Goal: Information Seeking & Learning: Learn about a topic

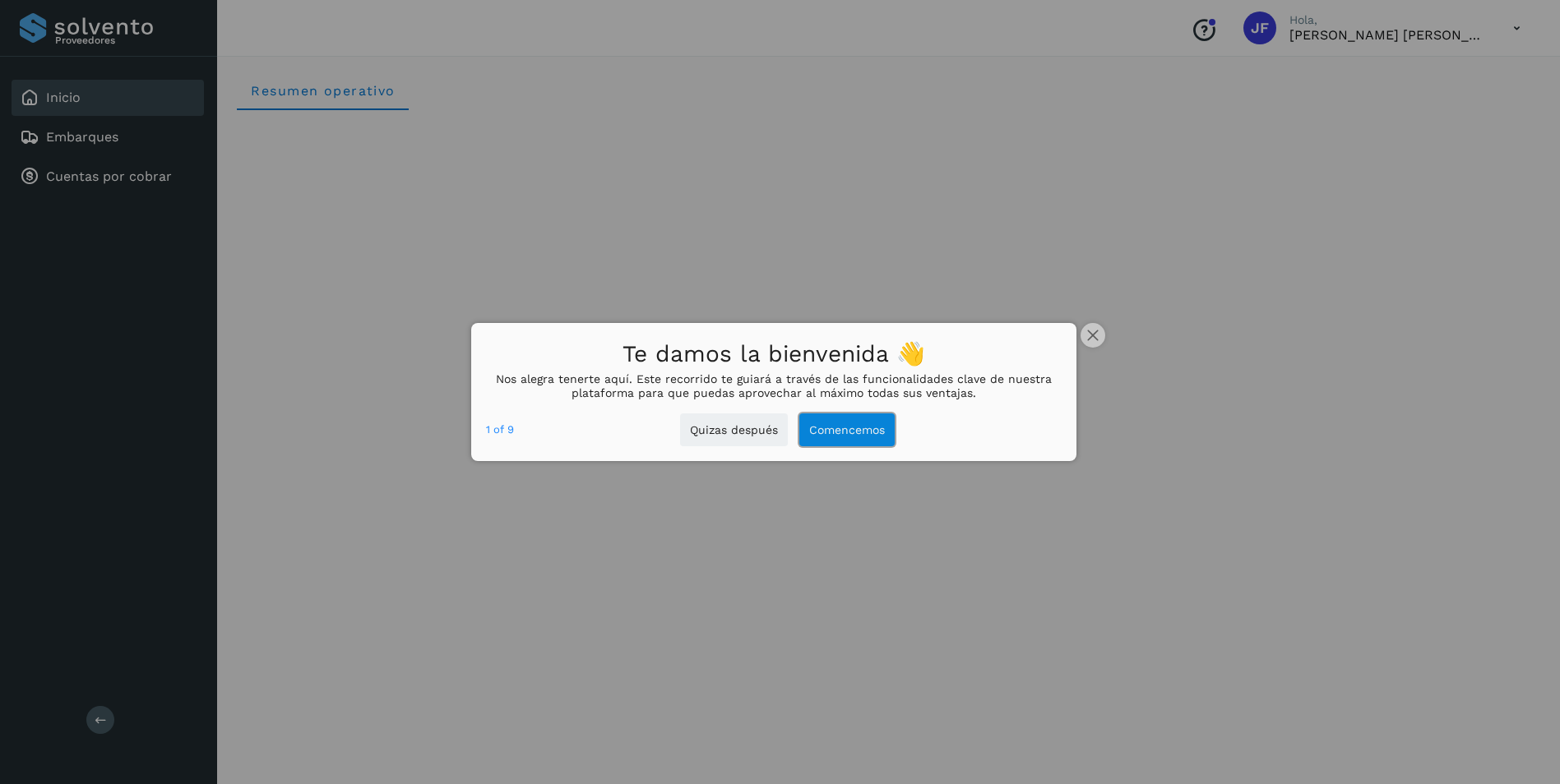
click at [841, 434] on button "Comencemos" at bounding box center [847, 430] width 95 height 34
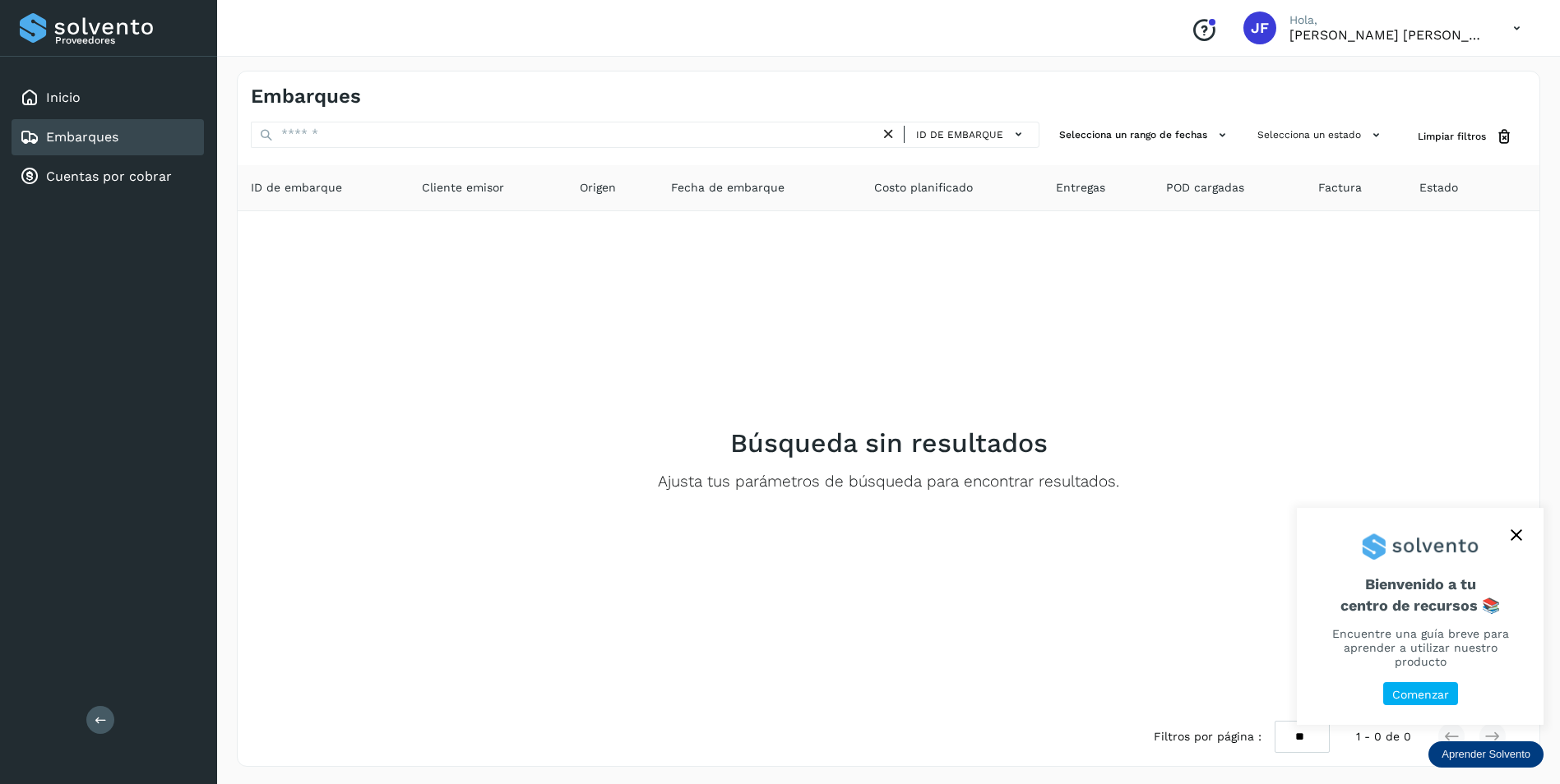
click at [1415, 690] on p "Comenzar" at bounding box center [1421, 695] width 57 height 14
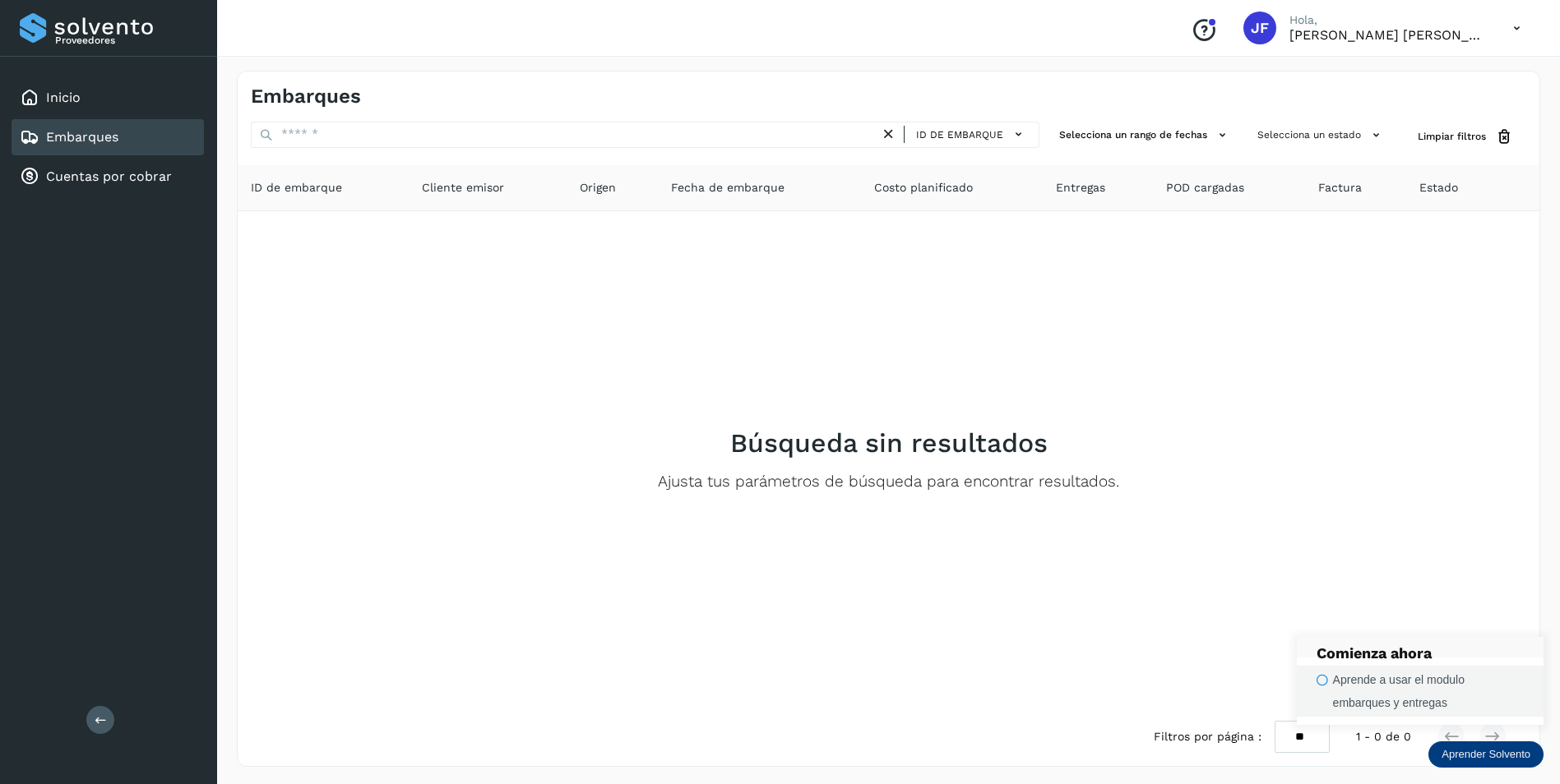
click at [1400, 699] on div "Aprende a usar el modulo embarques y entregas" at bounding box center [1428, 691] width 190 height 46
click at [1456, 756] on p "Aprender Solvento" at bounding box center [1486, 754] width 89 height 13
click at [1326, 683] on icon "button" at bounding box center [1322, 680] width 11 height 11
click at [1467, 758] on p "Aprender Solvento" at bounding box center [1486, 754] width 89 height 13
click at [1423, 697] on div "Aprende a usar el modulo embarques y entregas" at bounding box center [1428, 691] width 190 height 46
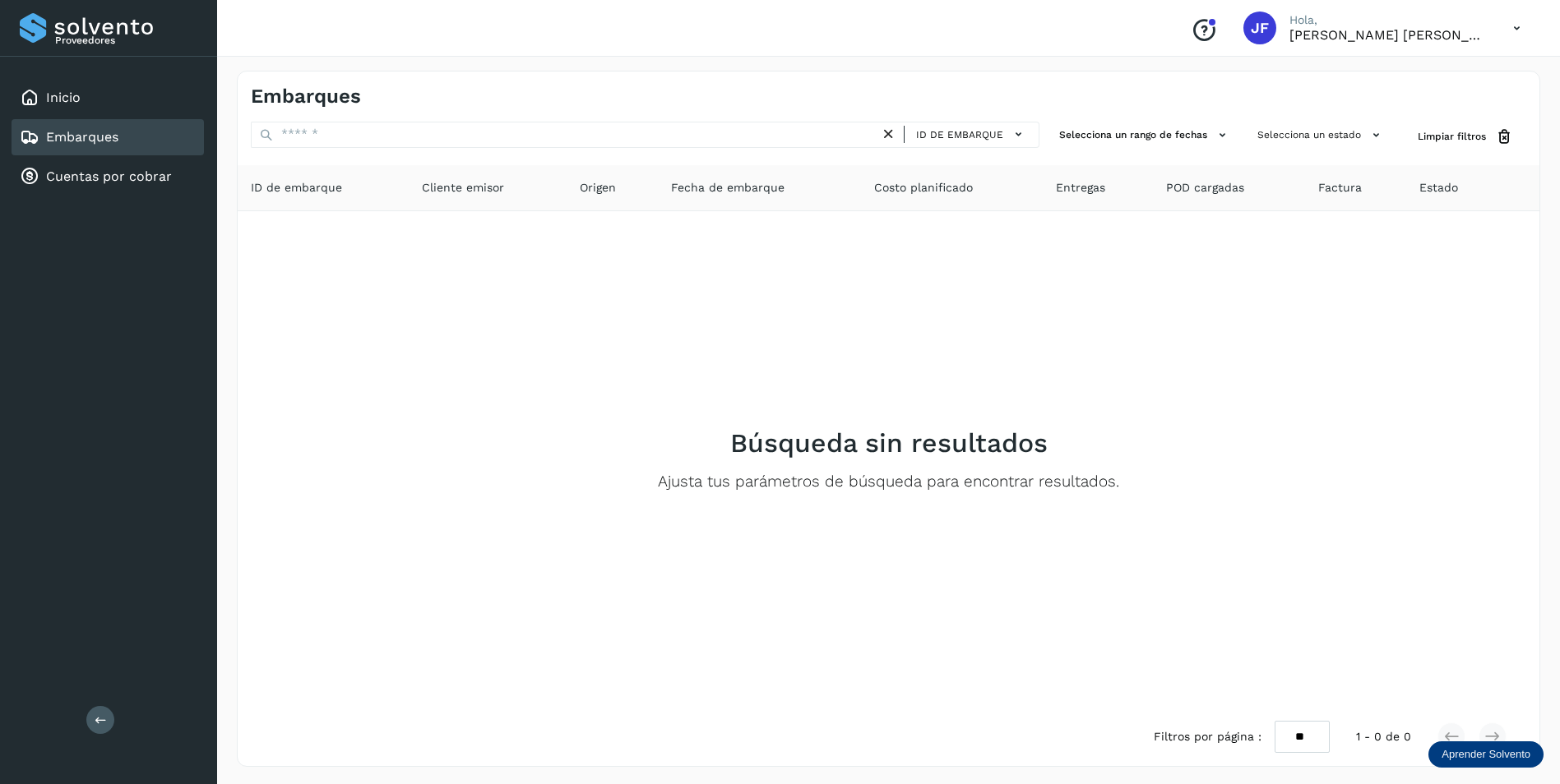
click at [112, 132] on link "Embarques" at bounding box center [82, 137] width 73 height 16
click at [125, 169] on link "Cuentas por cobrar" at bounding box center [108, 177] width 126 height 16
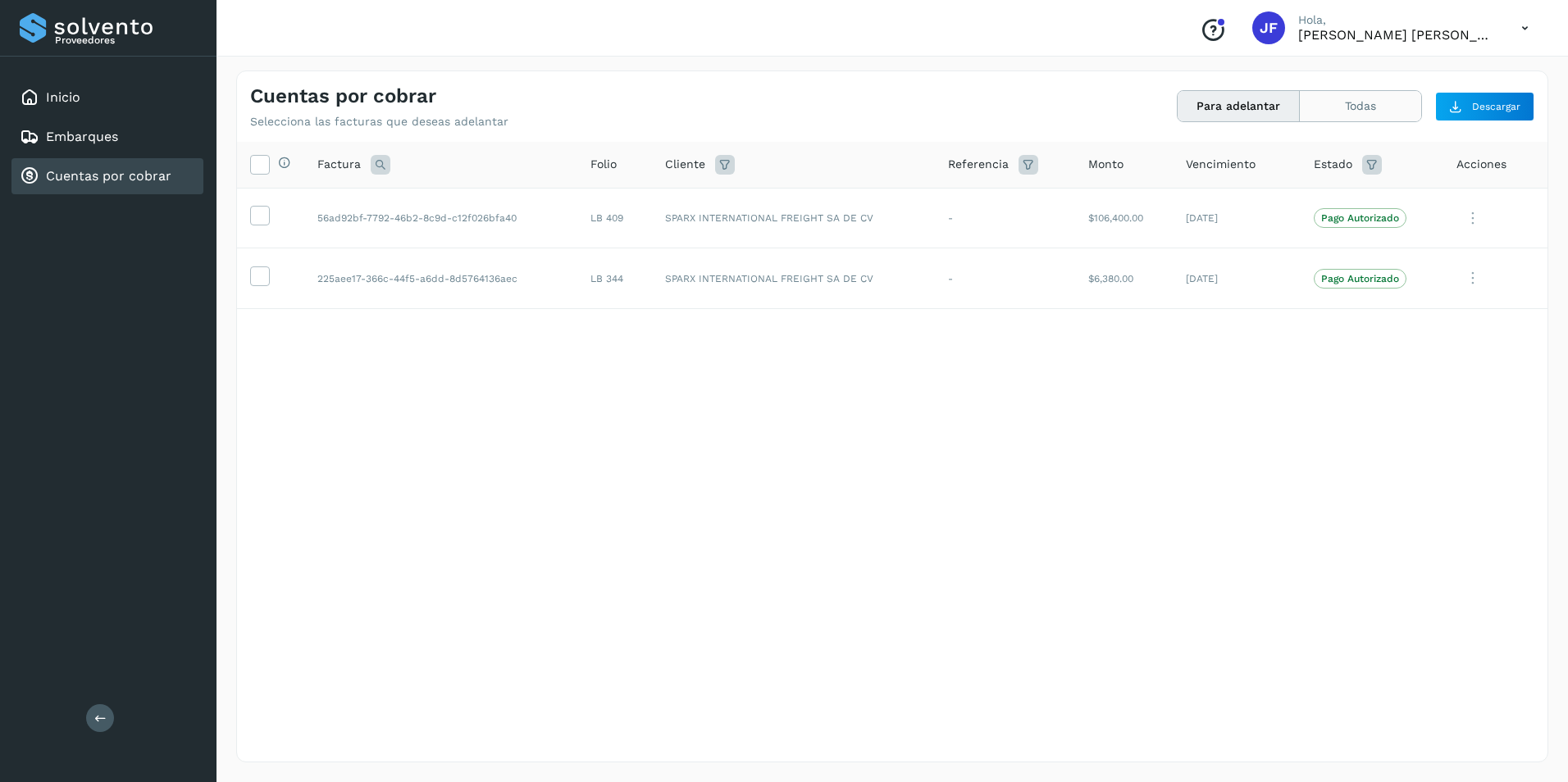
click at [1336, 109] on button "Todas" at bounding box center [1361, 105] width 122 height 30
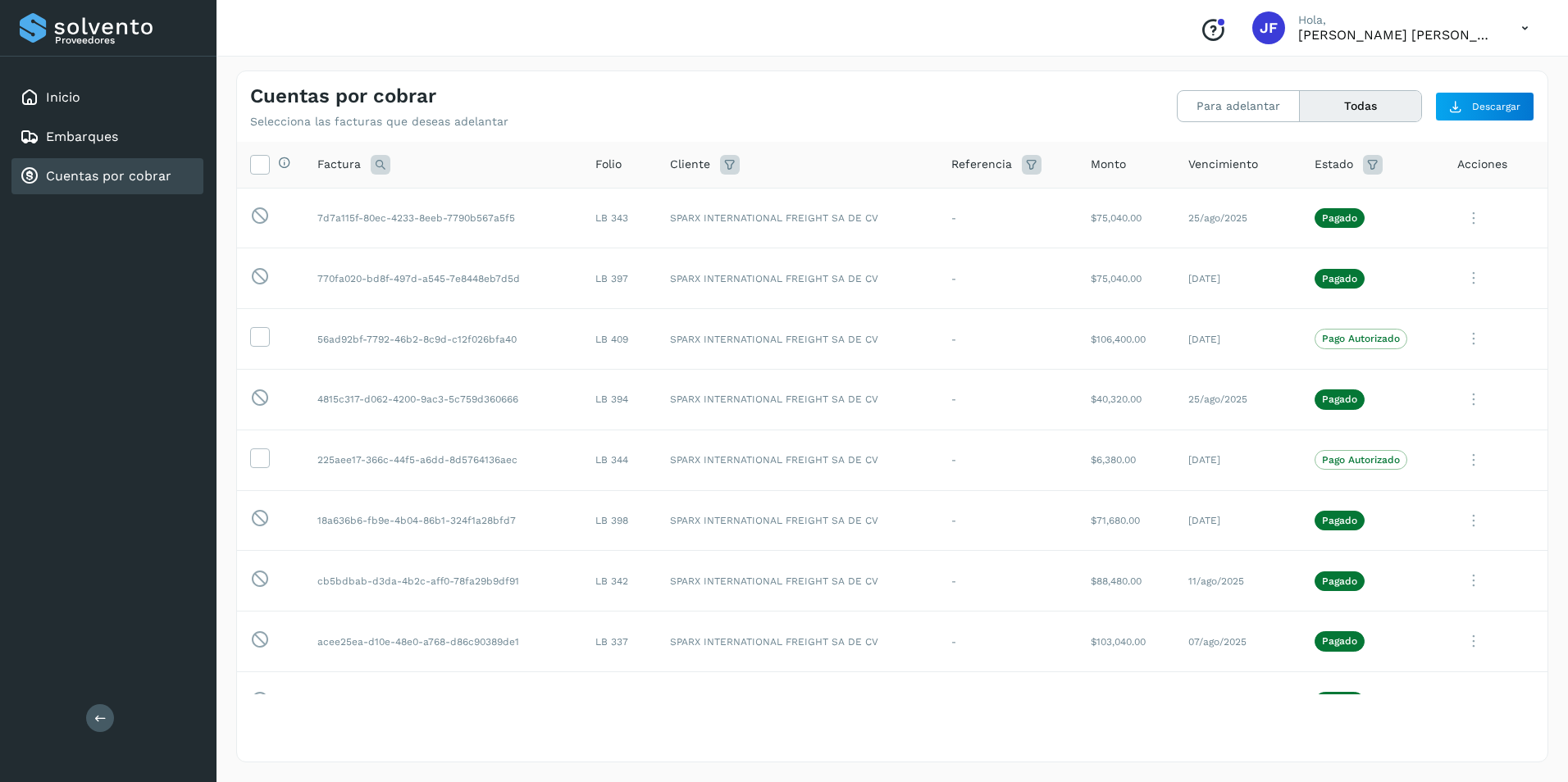
click at [1197, 171] on span "Vencimiento" at bounding box center [1223, 164] width 70 height 17
click at [1091, 167] on span "Monto" at bounding box center [1108, 164] width 35 height 17
click at [1228, 165] on span "Vencimiento" at bounding box center [1223, 164] width 70 height 17
click at [1469, 171] on span "Acciones" at bounding box center [1483, 164] width 50 height 17
click at [1300, 106] on button "Para adelantar" at bounding box center [1361, 105] width 122 height 30
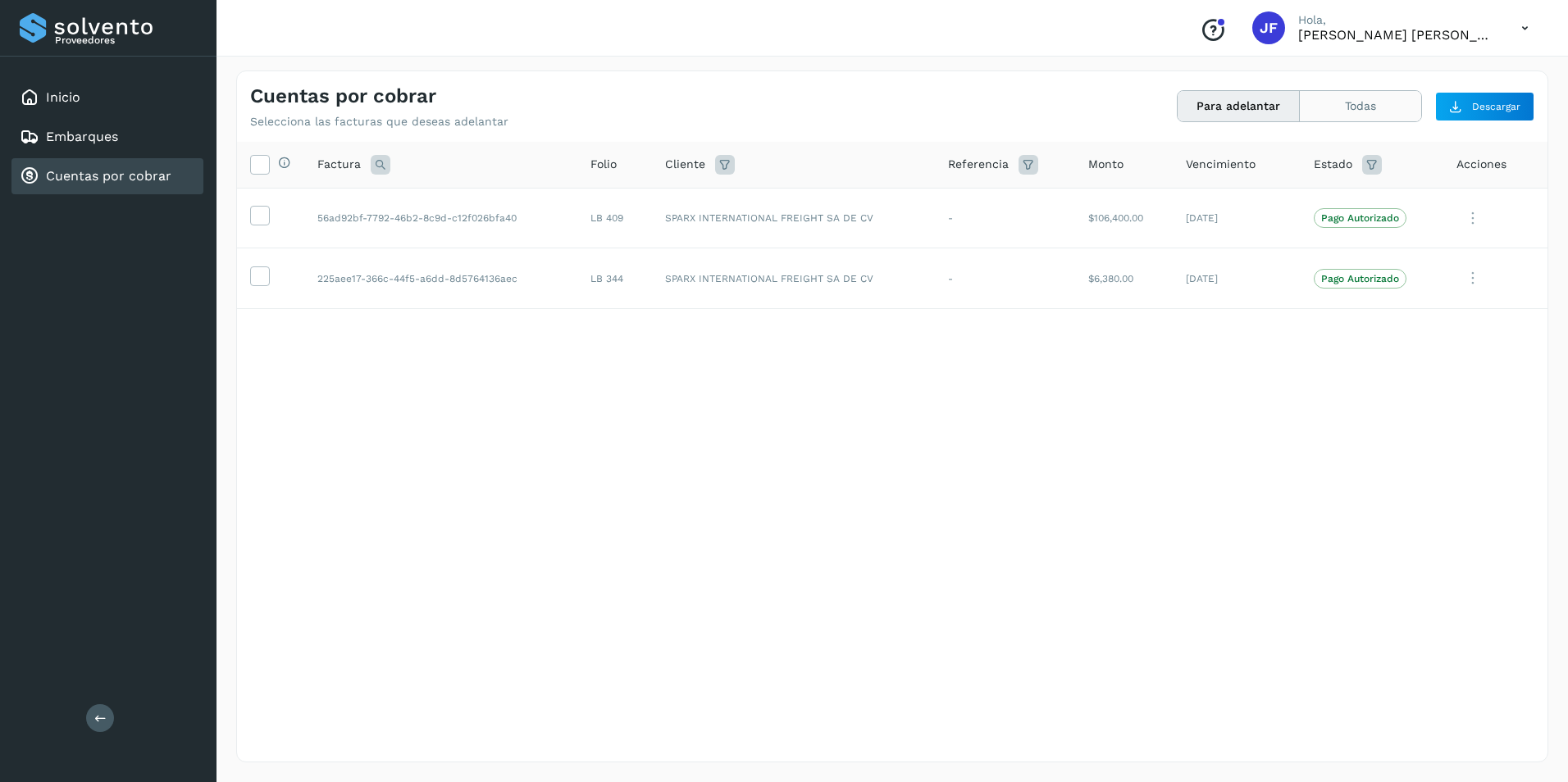
click at [1360, 104] on button "Todas" at bounding box center [1361, 105] width 122 height 30
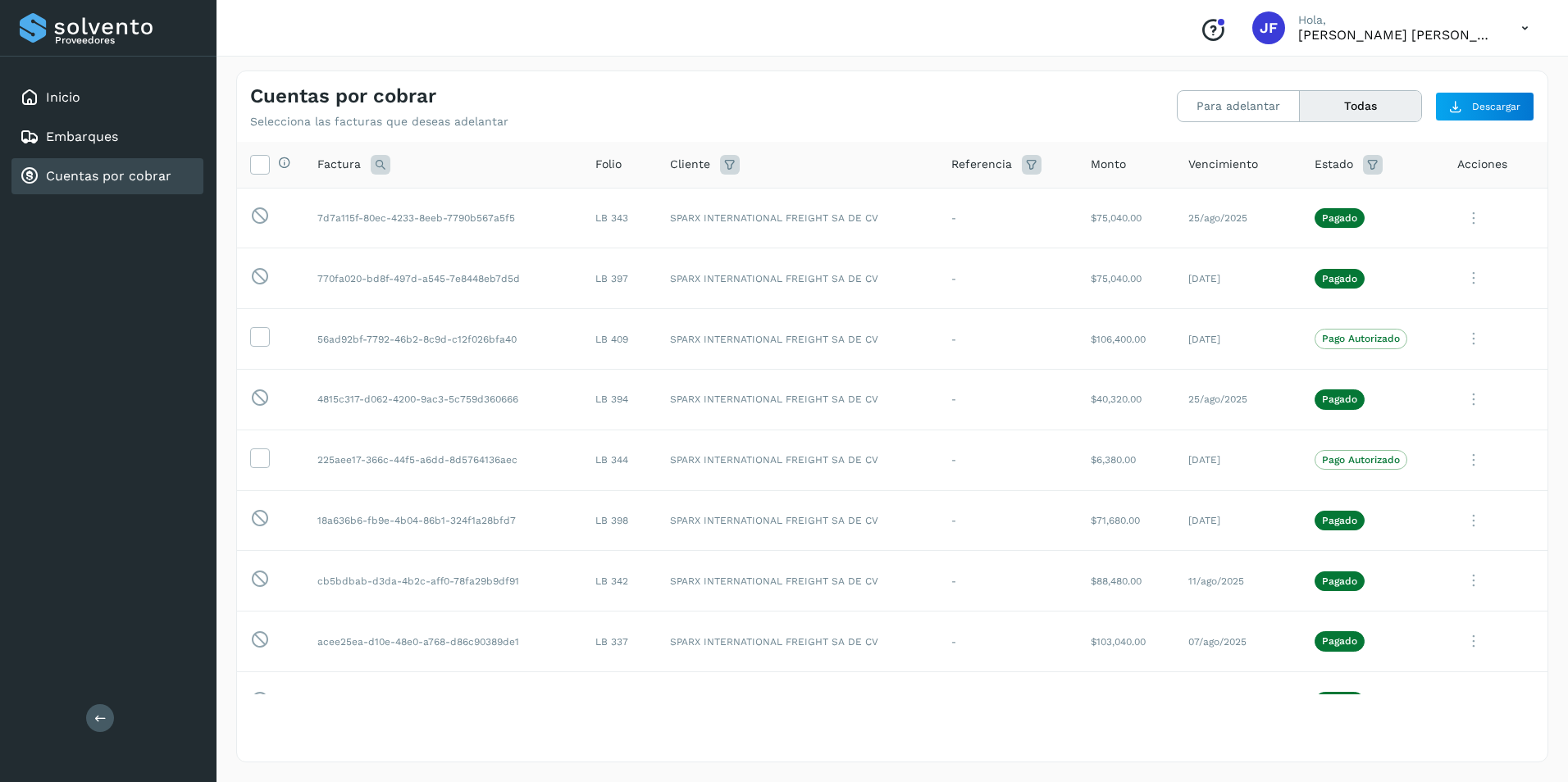
click at [1527, 29] on icon at bounding box center [1525, 28] width 34 height 34
click at [1434, 73] on div "Cerrar sesión" at bounding box center [1444, 73] width 195 height 31
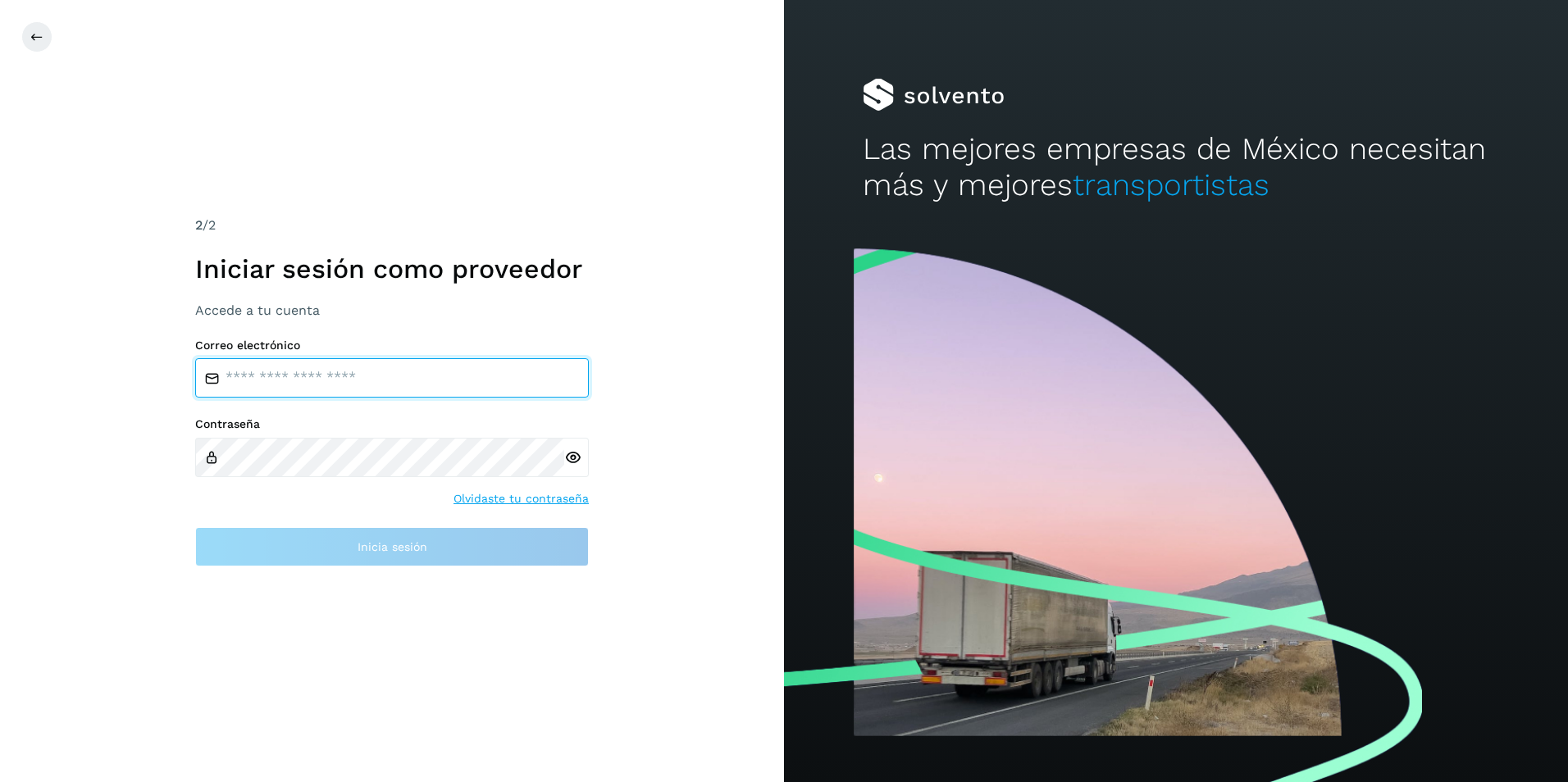
type input "**********"
